Goal: Task Accomplishment & Management: Complete application form

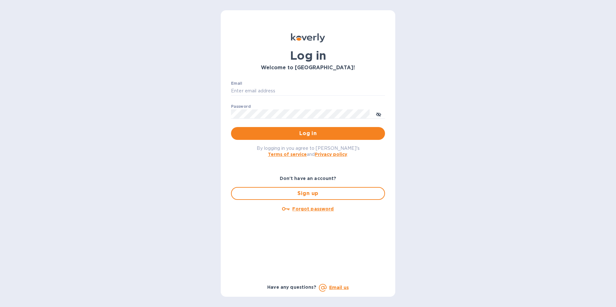
type input "jacobo@bennetthome.com"
click at [292, 137] on span "Log in" at bounding box center [308, 134] width 144 height 8
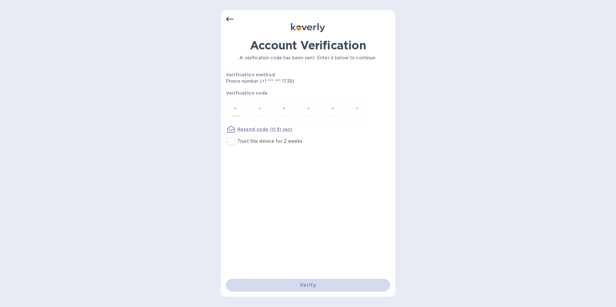
click at [235, 109] on input "number" at bounding box center [235, 110] width 8 height 12
click at [230, 142] on input "Trust this device for 2 weeks" at bounding box center [230, 141] width 13 height 13
checkbox input "true"
click at [235, 107] on input "number" at bounding box center [235, 110] width 8 height 12
type input "5"
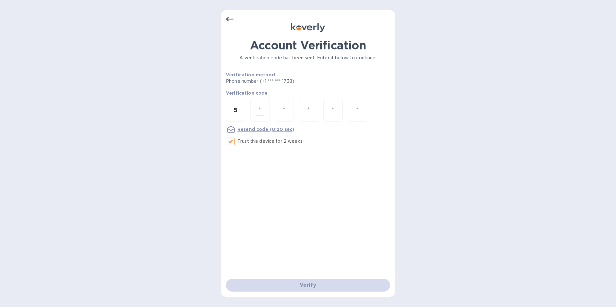
type input "7"
type input "0"
type input "6"
type input "4"
type input "6"
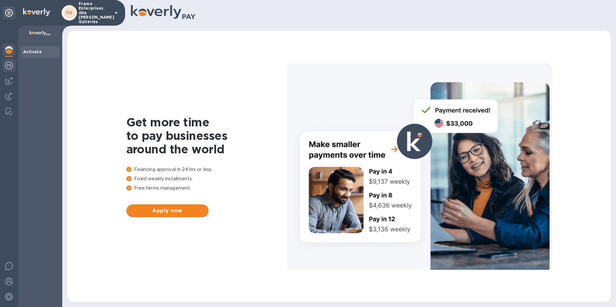
click at [10, 67] on img at bounding box center [9, 66] width 8 height 8
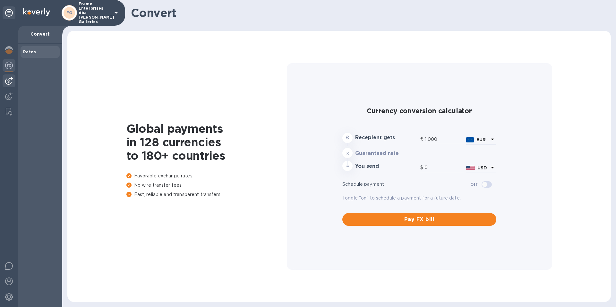
click at [13, 83] on div at bounding box center [9, 80] width 13 height 13
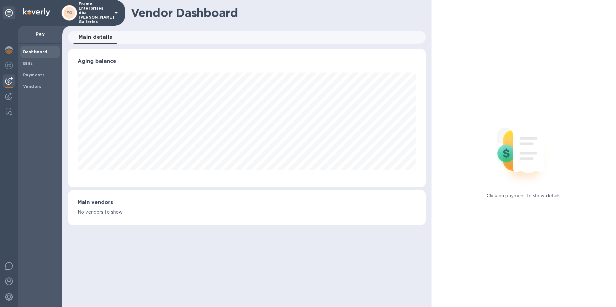
scroll to position [139, 357]
click at [31, 64] on b "Bills" at bounding box center [28, 63] width 10 height 5
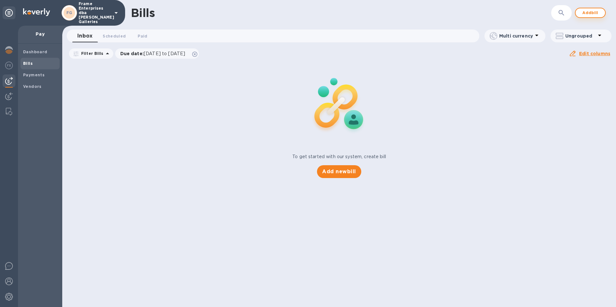
click at [588, 13] on span "Add bill" at bounding box center [589, 13] width 19 height 8
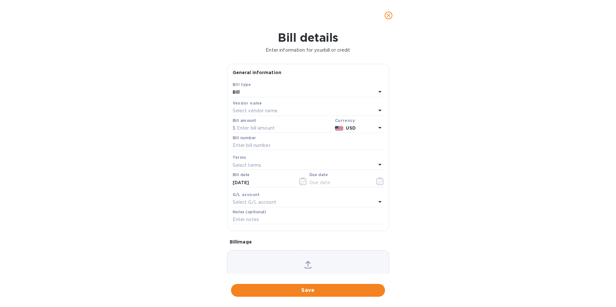
click at [283, 109] on div "Select vendor name" at bounding box center [304, 110] width 143 height 9
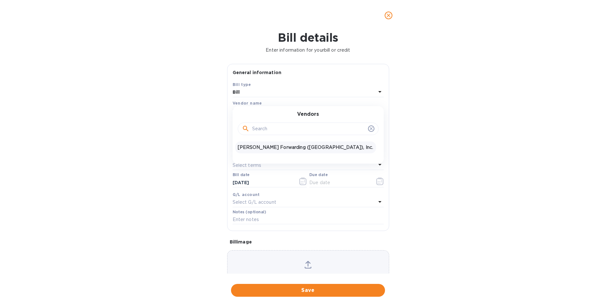
click at [268, 145] on p "[PERSON_NAME] Forwarding ([GEOGRAPHIC_DATA]), Inc." at bounding box center [306, 147] width 136 height 7
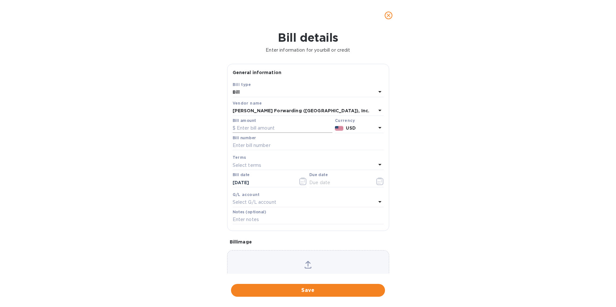
click at [267, 126] on input "text" at bounding box center [283, 128] width 100 height 10
click at [271, 126] on input "text" at bounding box center [283, 128] width 100 height 10
type input "252,337.03"
click at [258, 144] on input "text" at bounding box center [308, 146] width 151 height 10
click at [267, 145] on input "text" at bounding box center [308, 146] width 151 height 10
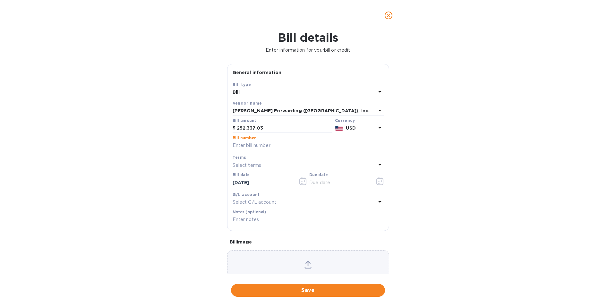
paste input "BNA503394732"
type input "BNA503394732"
click at [254, 164] on p "Select terms" at bounding box center [247, 165] width 29 height 7
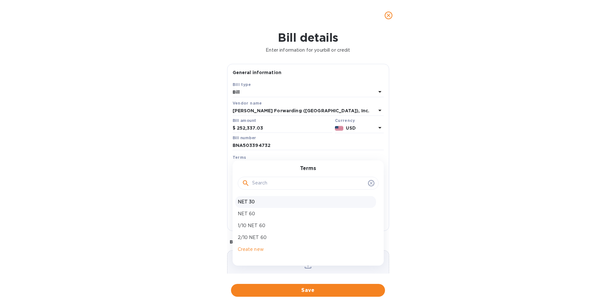
click at [261, 203] on p "NET 30" at bounding box center [306, 202] width 136 height 7
type input "[DATE]"
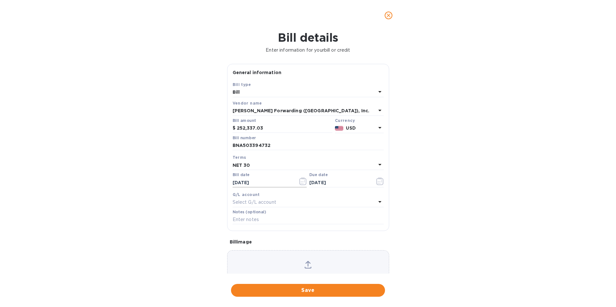
click at [299, 182] on icon "button" at bounding box center [302, 181] width 7 height 8
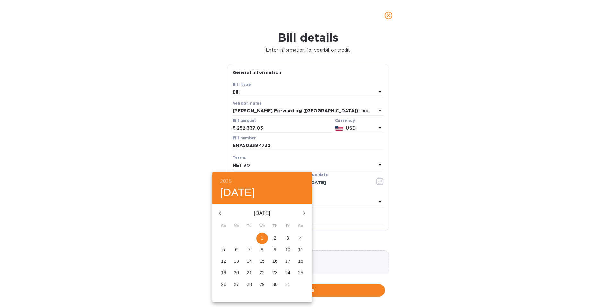
click at [219, 213] on icon "button" at bounding box center [220, 213] width 8 height 8
click at [235, 270] on p "22" at bounding box center [236, 272] width 5 height 6
type input "[DATE]"
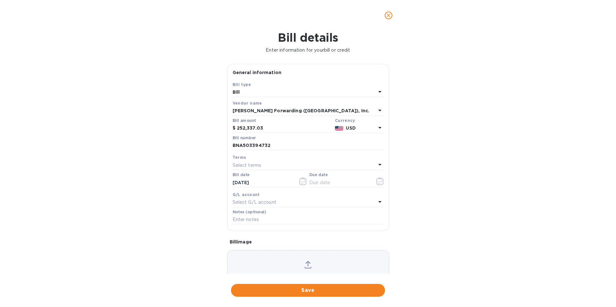
click at [257, 167] on p "Select terms" at bounding box center [247, 165] width 29 height 7
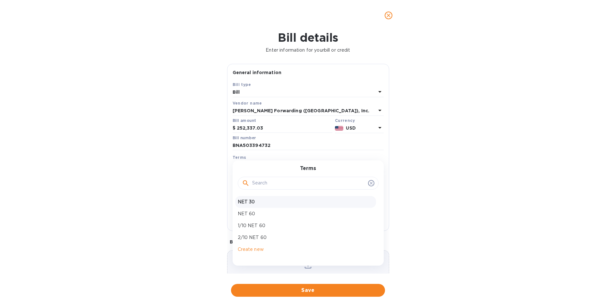
click at [253, 203] on p "NET 30" at bounding box center [306, 202] width 136 height 7
type input "[DATE]"
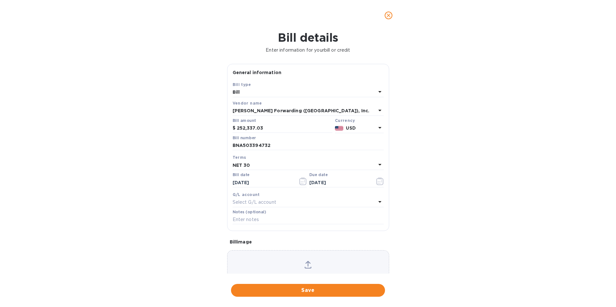
scroll to position [30, 0]
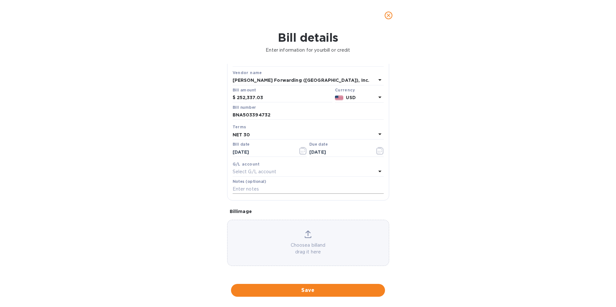
drag, startPoint x: 254, startPoint y: 188, endPoint x: 247, endPoint y: 191, distance: 7.9
click at [254, 188] on input "text" at bounding box center [308, 189] width 151 height 10
click at [272, 169] on p "Select G/L account" at bounding box center [255, 171] width 44 height 7
click at [446, 183] on div "Bill details Enter information for your bill or credit General information Save…" at bounding box center [308, 169] width 616 height 276
click at [261, 189] on input "text" at bounding box center [308, 189] width 151 height 10
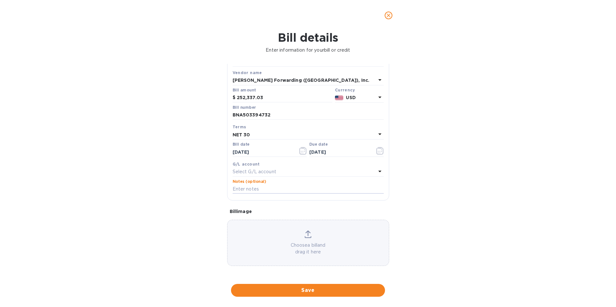
paste input "FRAENTTYS BNA503394732"
type input "FRAENTTYS BNA503394732"
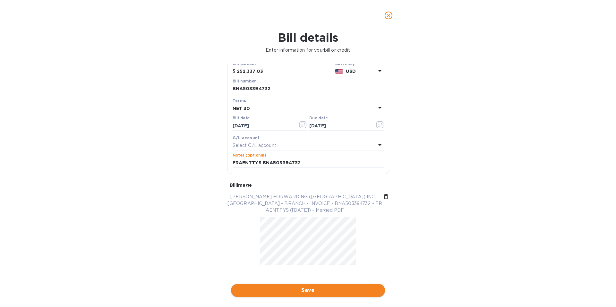
click at [310, 293] on span "Save" at bounding box center [308, 290] width 144 height 8
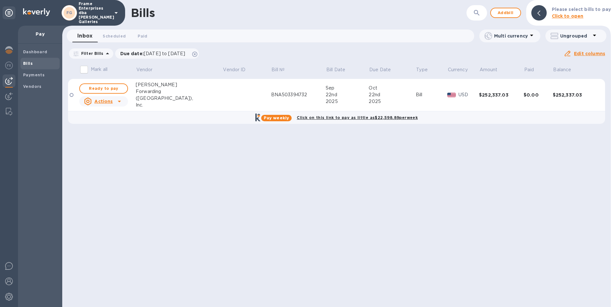
click at [118, 100] on icon at bounding box center [119, 101] width 8 height 8
click at [120, 101] on icon at bounding box center [119, 102] width 3 height 2
click at [107, 143] on b "Delete" at bounding box center [106, 142] width 16 height 5
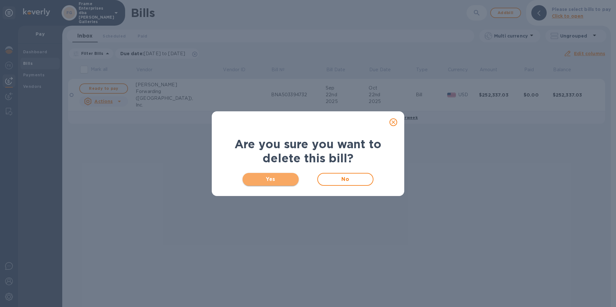
click at [275, 180] on span "Yes" at bounding box center [271, 179] width 46 height 8
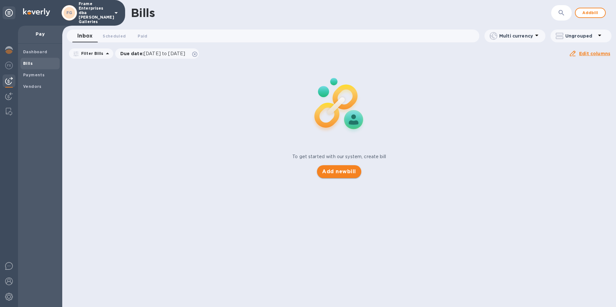
click at [342, 175] on button "Add new bill" at bounding box center [339, 171] width 44 height 13
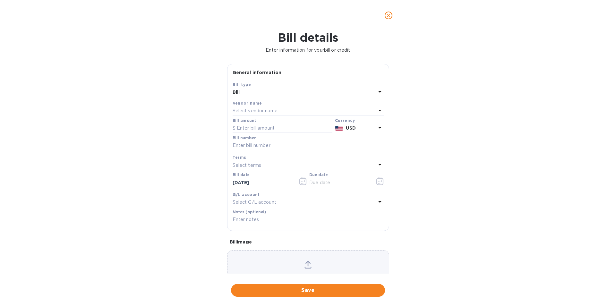
click at [255, 110] on p "Select vendor name" at bounding box center [255, 110] width 45 height 7
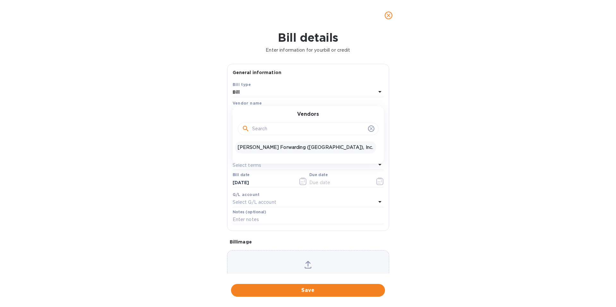
click at [273, 148] on p "[PERSON_NAME] Forwarding ([GEOGRAPHIC_DATA]), Inc." at bounding box center [306, 147] width 136 height 7
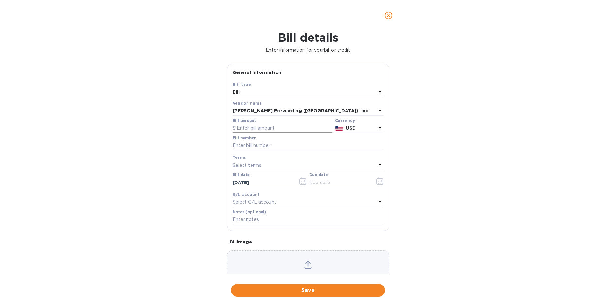
click at [276, 127] on input "text" at bounding box center [283, 128] width 100 height 10
type input "25,337.03"
click at [262, 144] on input "text" at bounding box center [308, 146] width 151 height 10
click at [279, 145] on input "text" at bounding box center [308, 146] width 151 height 10
paste input "BNA503394732"
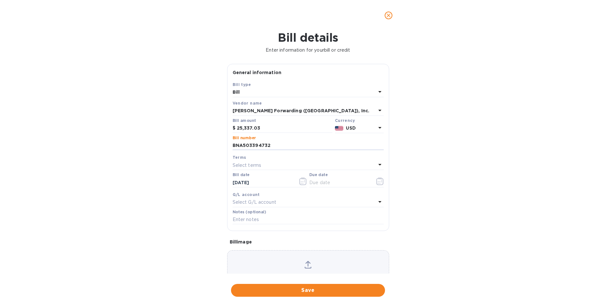
type input "BNA503394732"
click at [259, 163] on p "Select terms" at bounding box center [247, 165] width 29 height 7
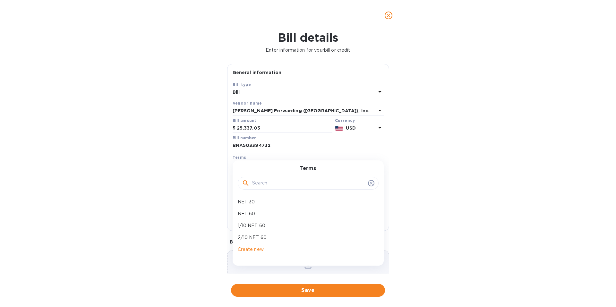
click at [255, 157] on div "Terms" at bounding box center [308, 157] width 151 height 7
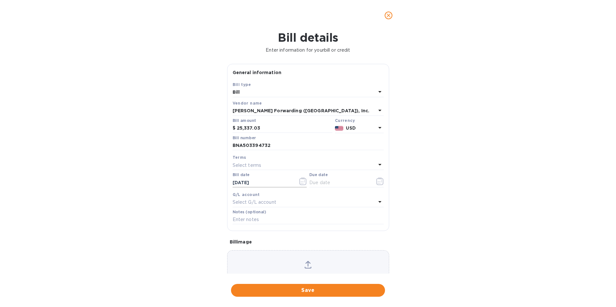
click at [299, 181] on icon "button" at bounding box center [302, 181] width 7 height 8
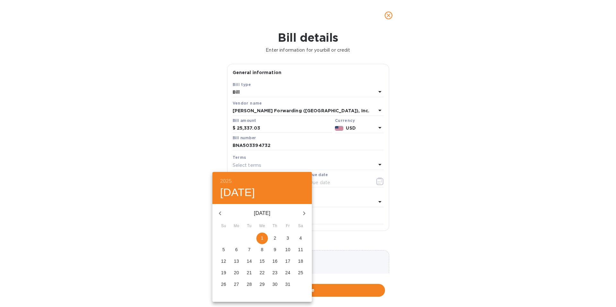
click at [219, 212] on icon "button" at bounding box center [220, 213] width 8 height 8
click at [237, 271] on p "22" at bounding box center [236, 272] width 5 height 6
type input "[DATE]"
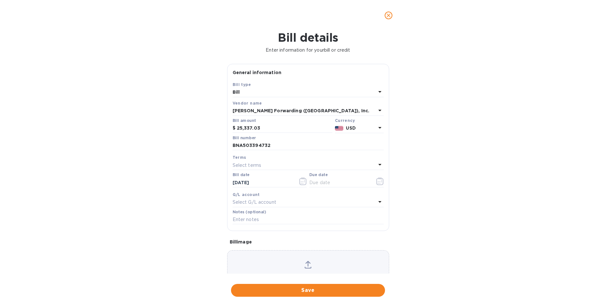
click at [267, 166] on div "Select terms" at bounding box center [304, 165] width 143 height 9
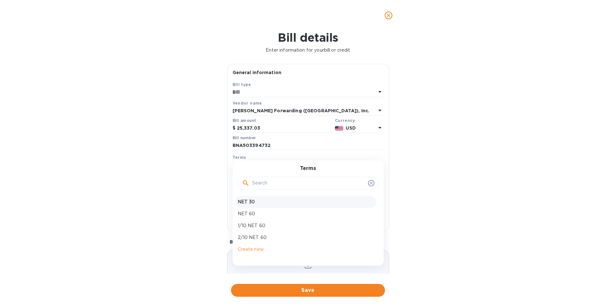
click at [253, 202] on p "NET 30" at bounding box center [306, 202] width 136 height 7
type input "[DATE]"
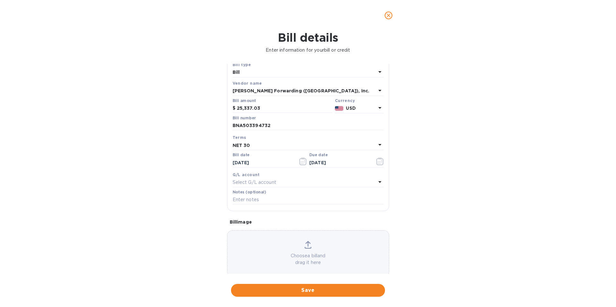
scroll to position [30, 0]
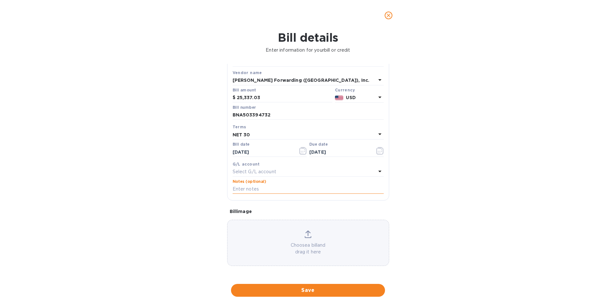
click at [263, 189] on input "text" at bounding box center [308, 189] width 151 height 10
click at [257, 189] on input "text" at bounding box center [308, 189] width 151 height 10
paste input "FRAENTTYS BNA503394732"
type input "FRAENTTYS BNA503394732"
click at [273, 293] on span "Save" at bounding box center [308, 290] width 144 height 8
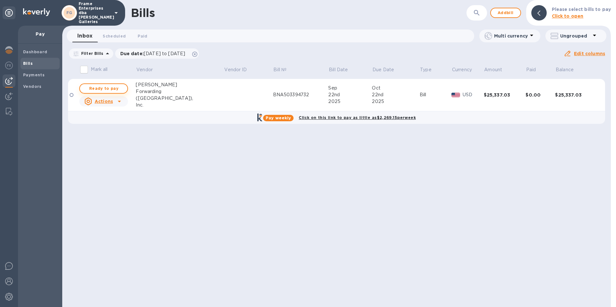
click at [118, 89] on span "Ready to pay" at bounding box center [103, 89] width 37 height 8
checkbox input "true"
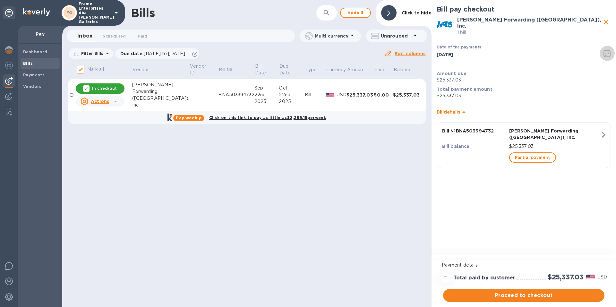
click at [605, 49] on icon "button" at bounding box center [606, 53] width 7 height 8
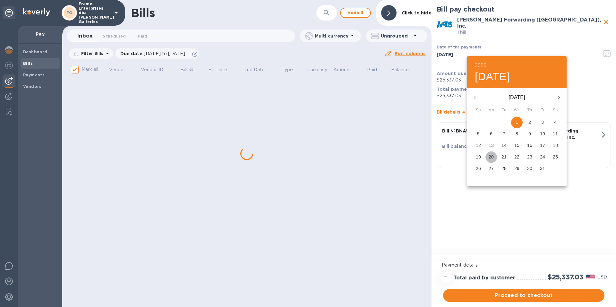
click at [494, 155] on span "20" at bounding box center [491, 157] width 12 height 6
type input "[DATE]"
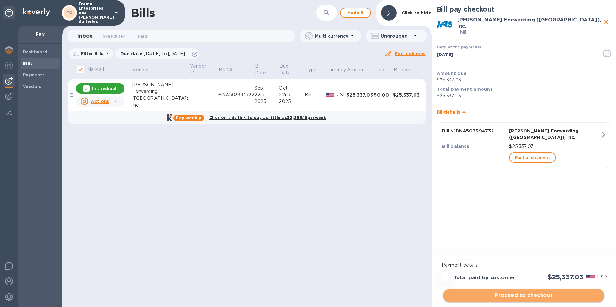
click at [511, 296] on span "Proceed to checkout" at bounding box center [523, 296] width 151 height 8
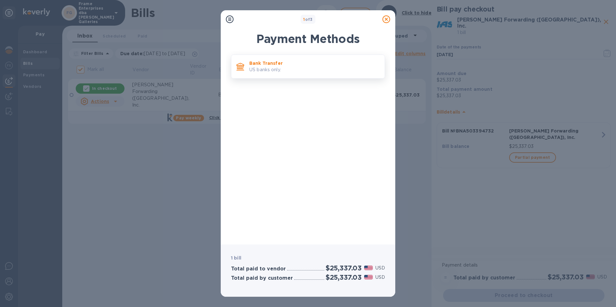
click at [333, 75] on div "Bank Transfer US banks only." at bounding box center [314, 66] width 135 height 18
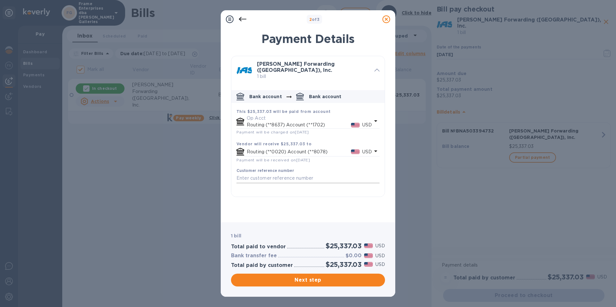
click at [301, 174] on input "default-method" at bounding box center [307, 178] width 143 height 10
paste input "FRAENTTYS BNA503394732"
type input "FRAENTTYS BNA503394732"
click at [342, 280] on span "Next step" at bounding box center [308, 280] width 144 height 8
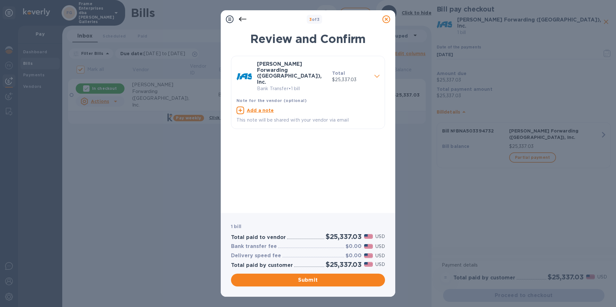
click at [255, 108] on u "Add a note" at bounding box center [260, 110] width 27 height 5
click at [269, 108] on textarea at bounding box center [302, 110] width 133 height 5
paste textarea "FRAENTTYS BNA503394732"
type textarea "FRAENTTYS BNA503394732"
click at [326, 276] on span "Submit" at bounding box center [308, 280] width 144 height 8
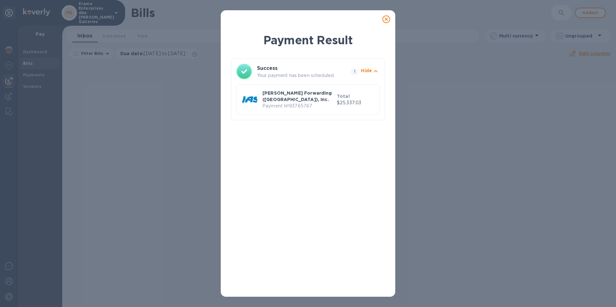
click at [385, 18] on icon at bounding box center [386, 19] width 8 height 8
